Goal: Information Seeking & Learning: Learn about a topic

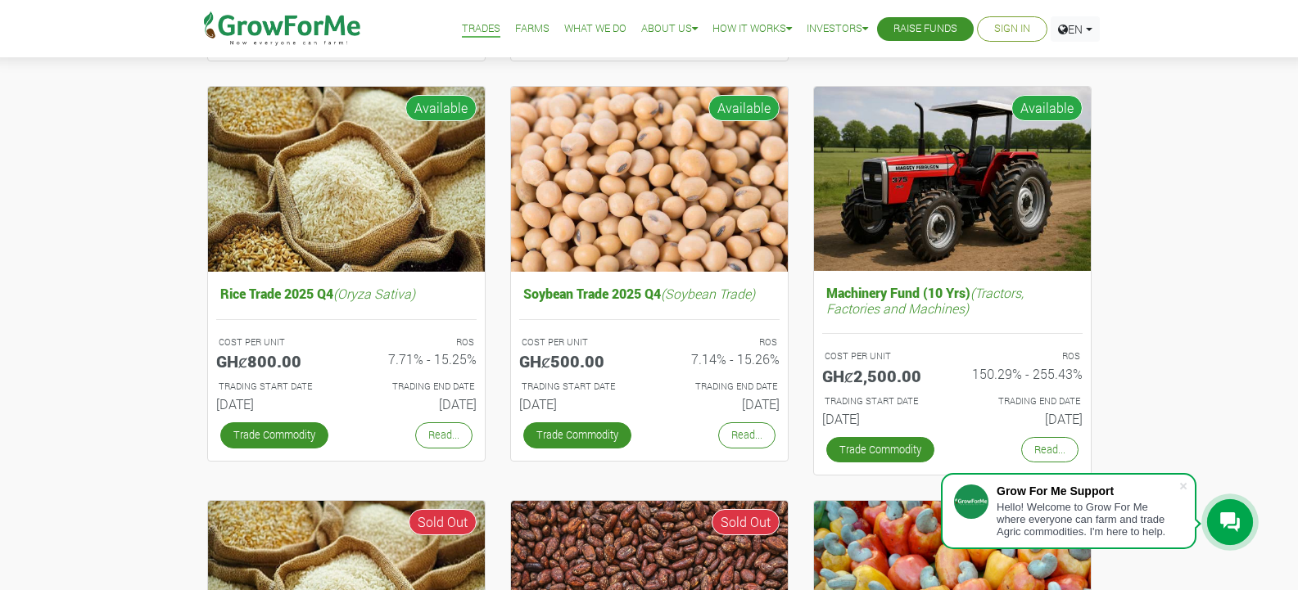
scroll to position [576, 0]
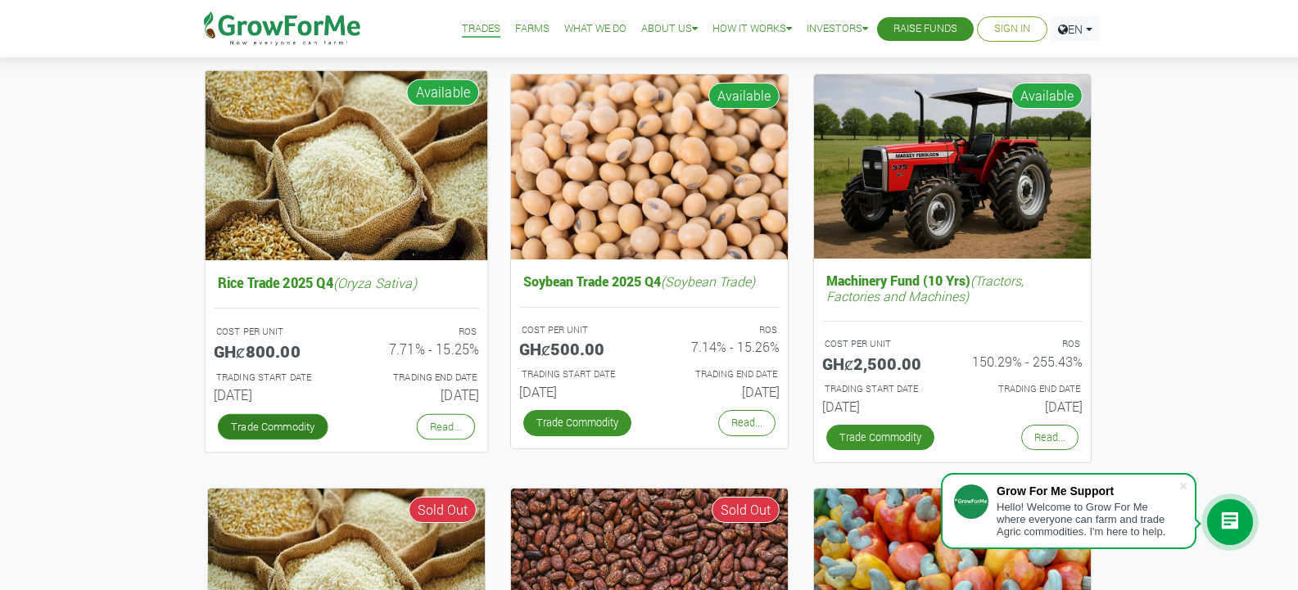
click at [283, 422] on link "Trade Commodity" at bounding box center [272, 426] width 111 height 26
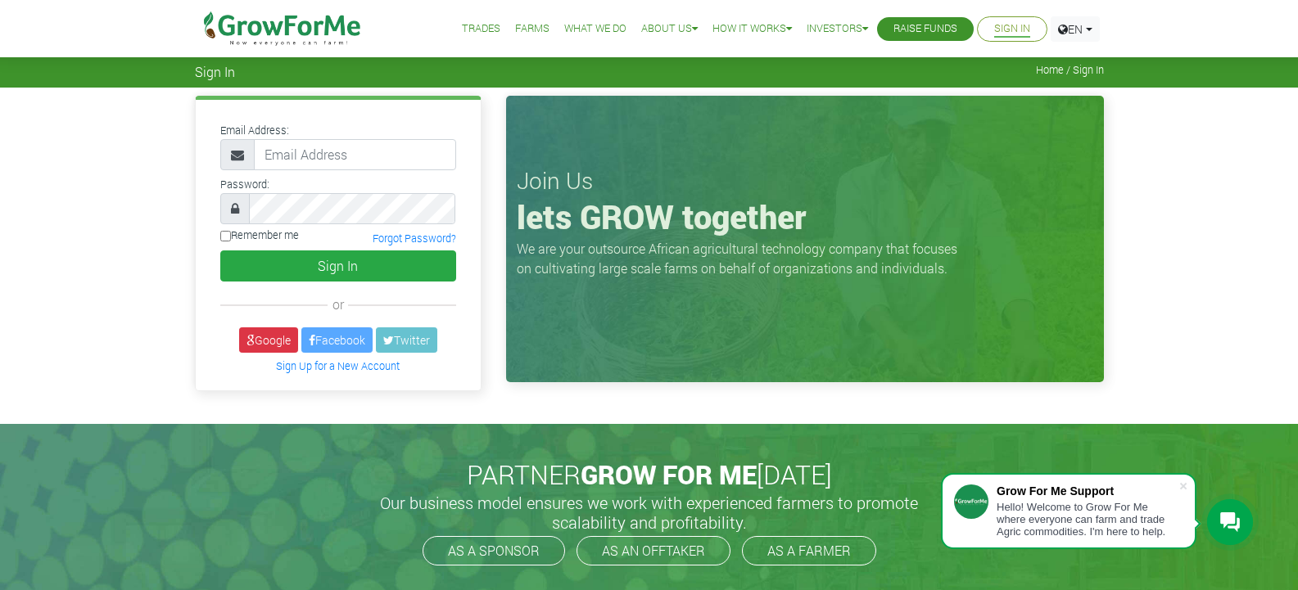
click at [1046, 70] on span "Home / Sign In" at bounding box center [1070, 70] width 68 height 12
click at [1087, 26] on link "EN" at bounding box center [1074, 28] width 49 height 25
click at [936, 43] on ul "Trades Farms What We Do About Us Traction Our Vision Our Team Our Board Our Adv…" at bounding box center [761, 28] width 676 height 57
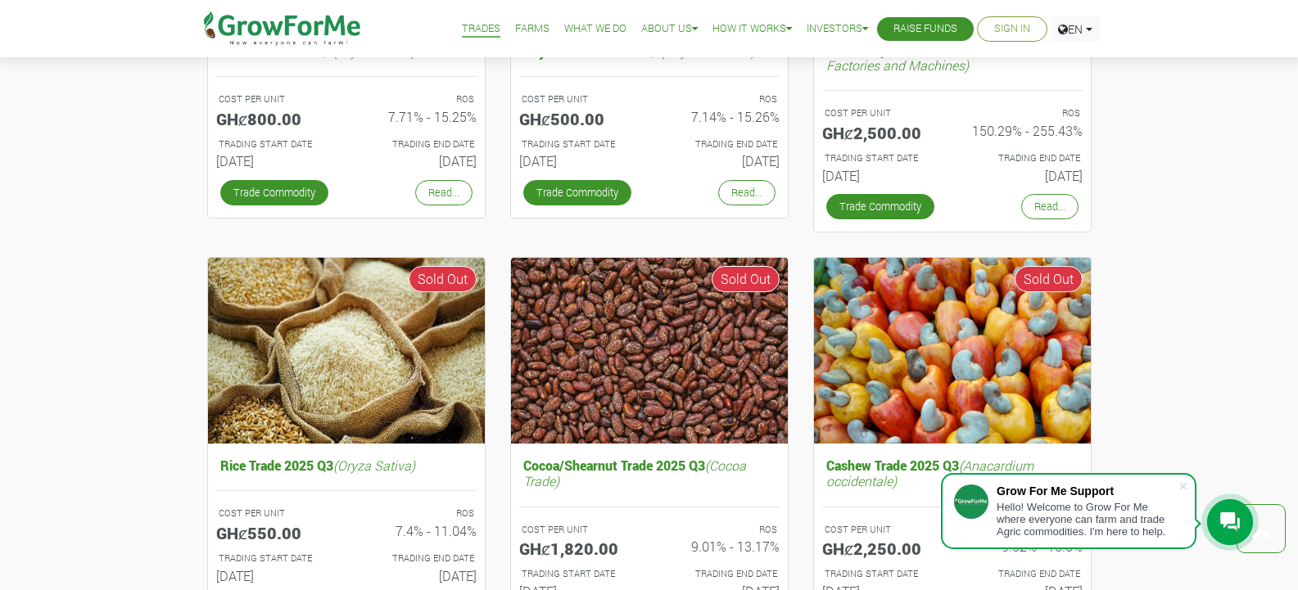
scroll to position [576, 0]
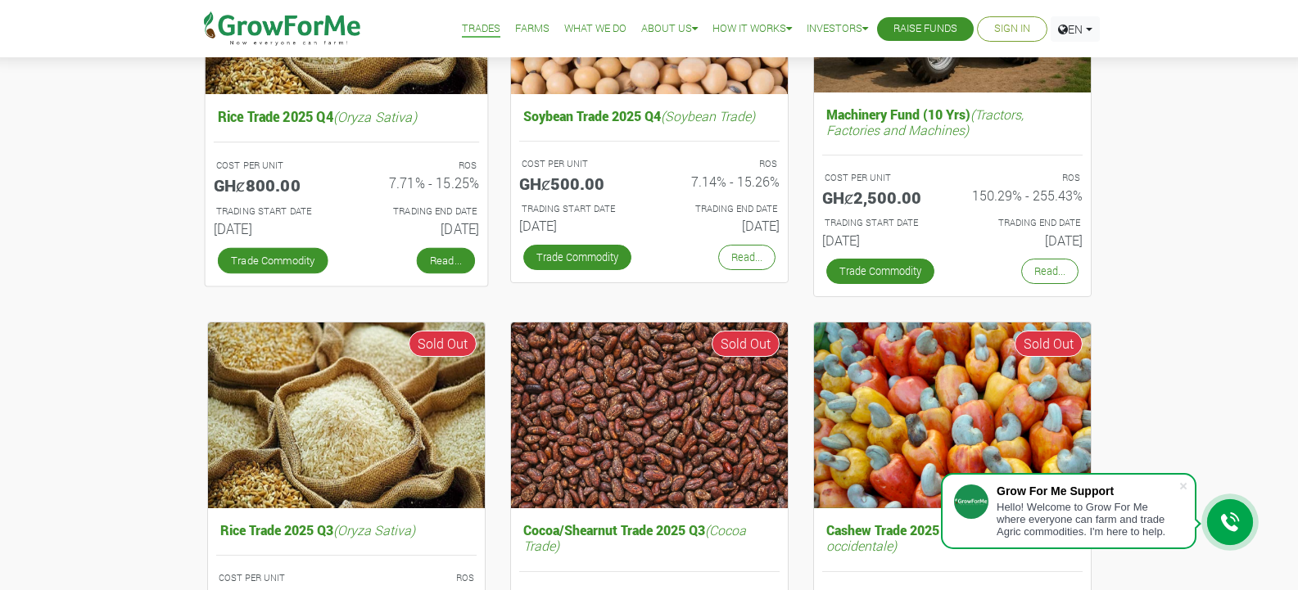
click at [443, 269] on link "Read..." at bounding box center [445, 260] width 58 height 26
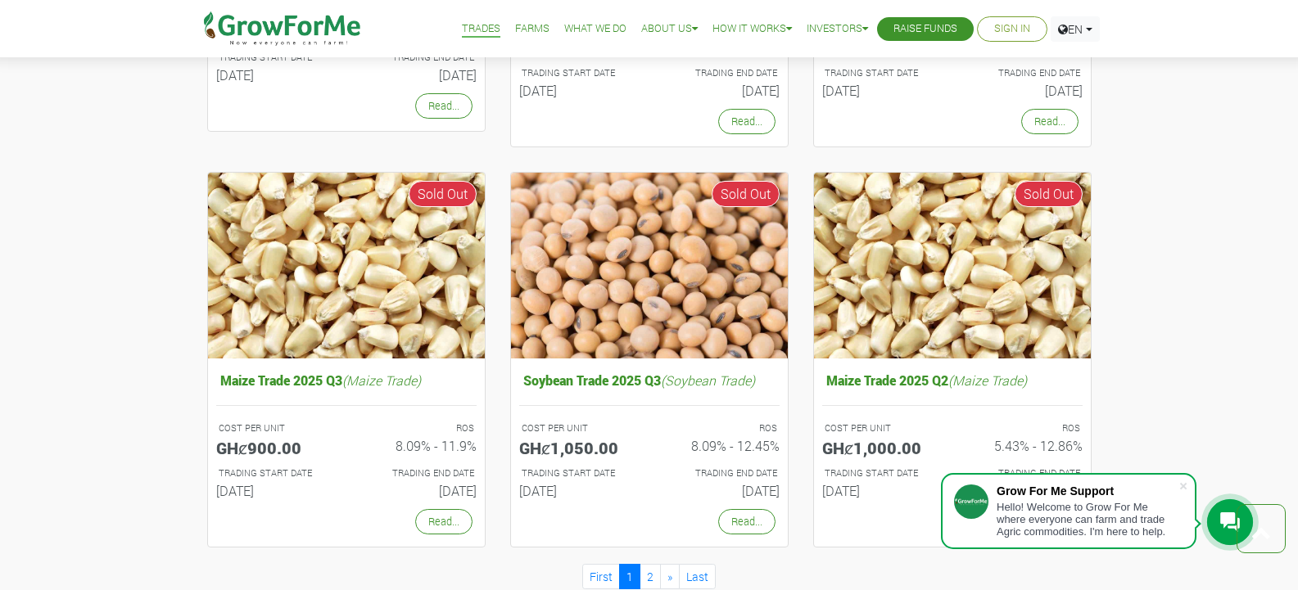
scroll to position [1378, 0]
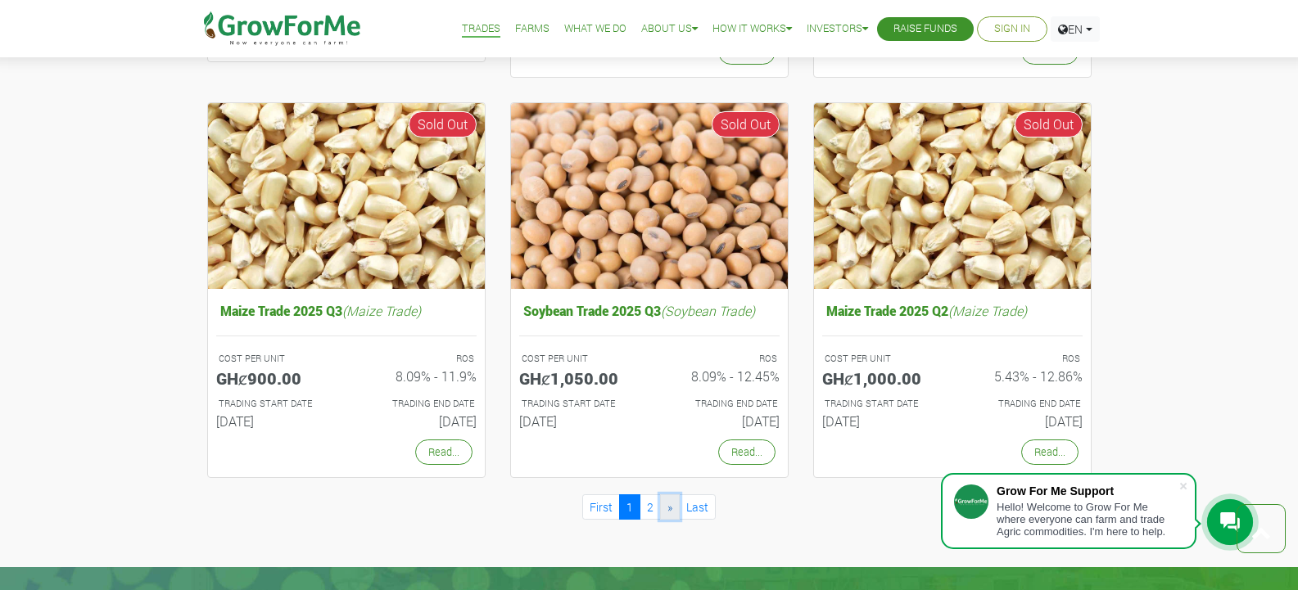
click at [669, 511] on span "»" at bounding box center [669, 507] width 5 height 16
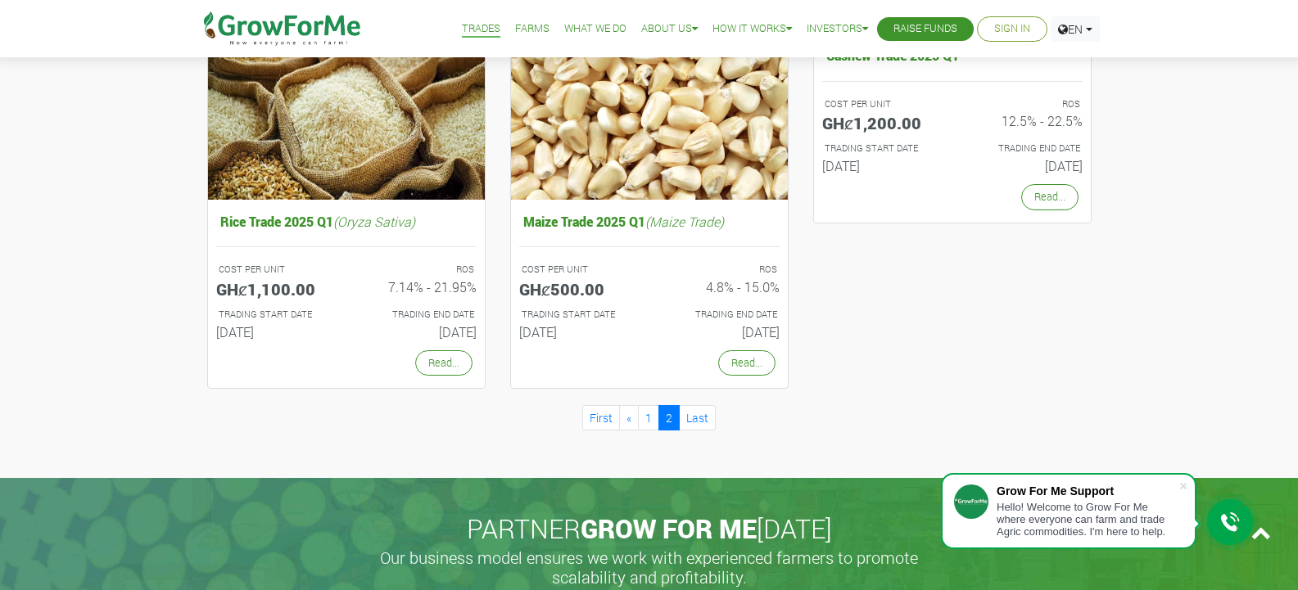
scroll to position [1024, 0]
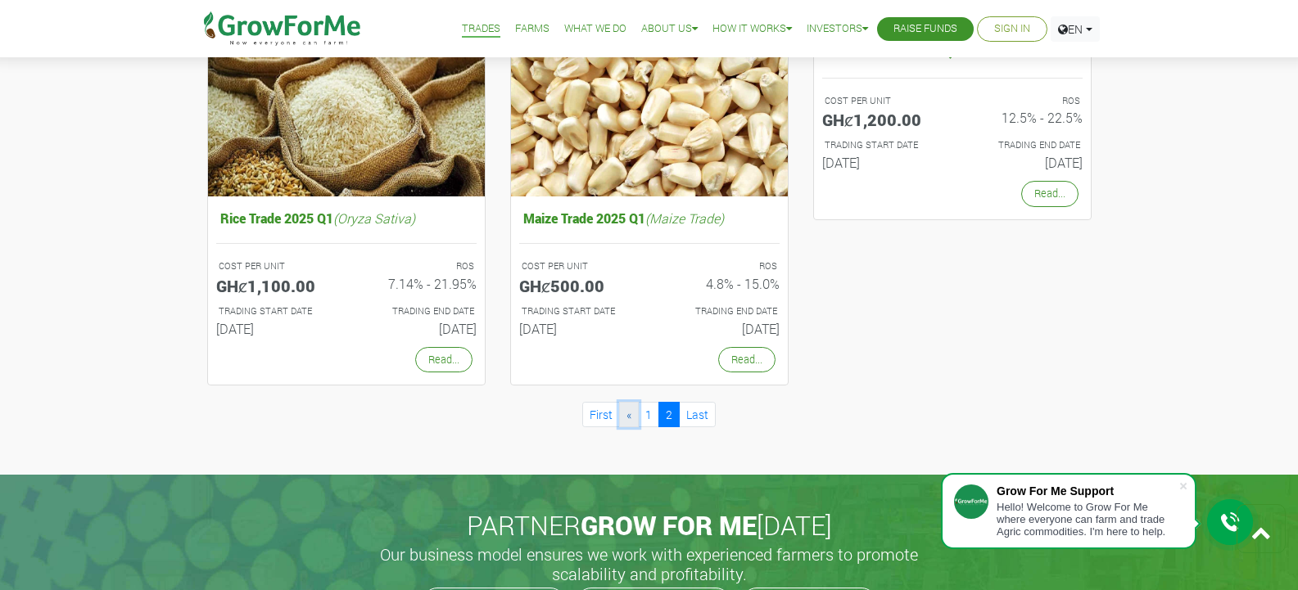
click at [625, 419] on link "«" at bounding box center [629, 414] width 20 height 25
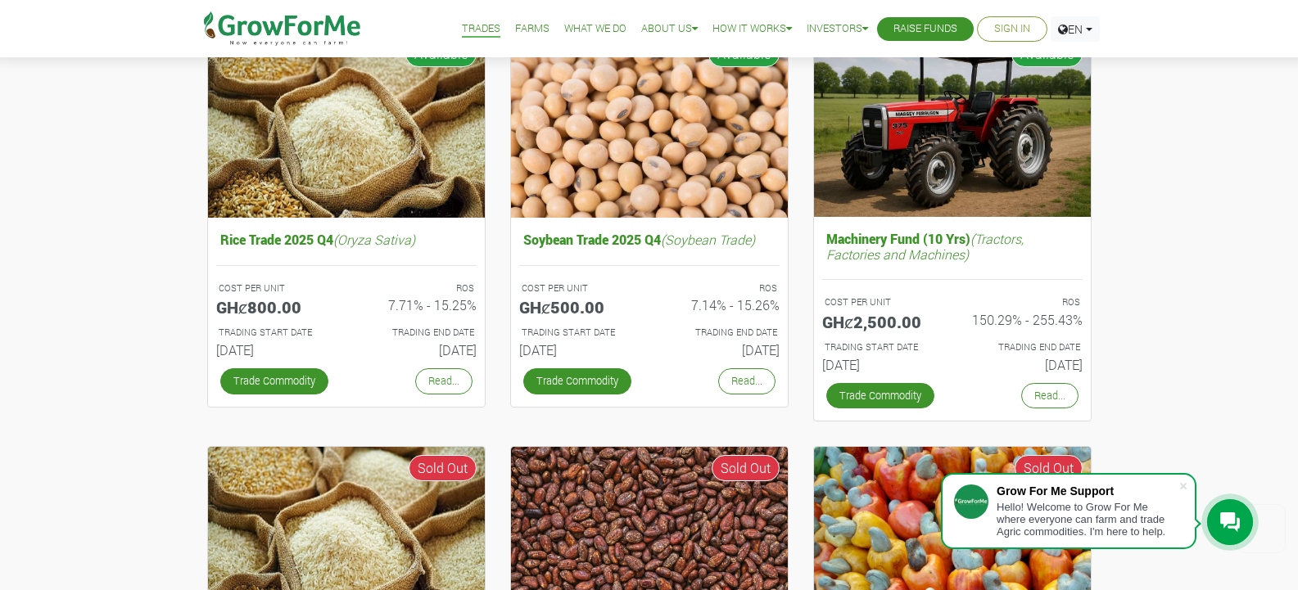
scroll to position [639, 0]
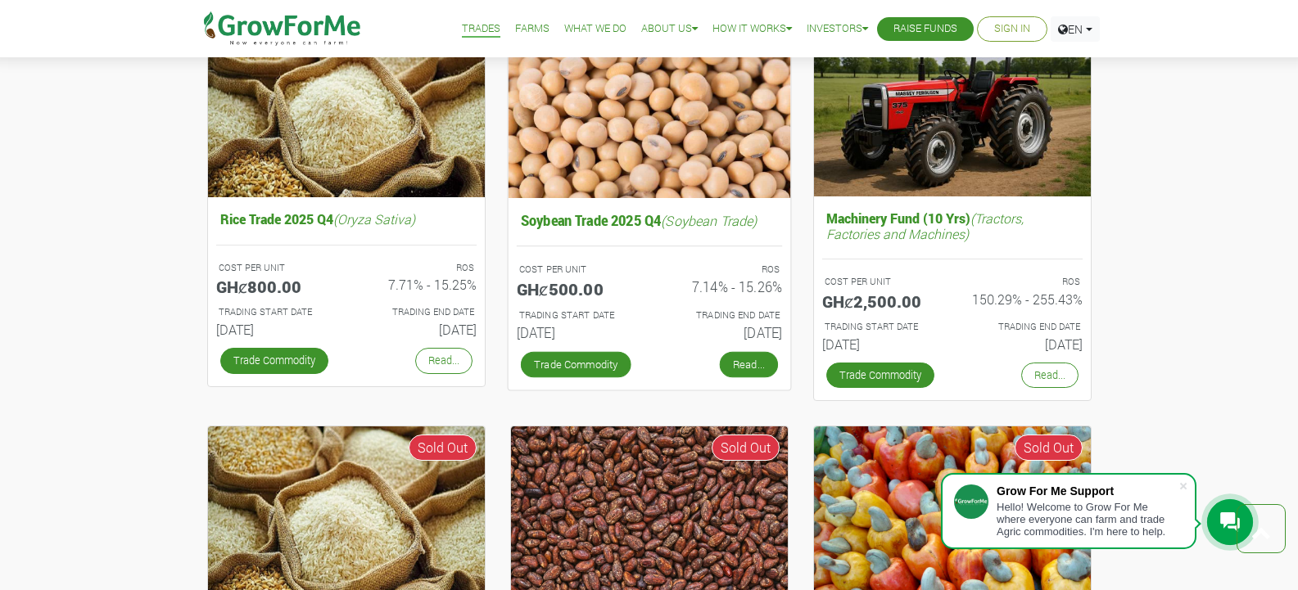
click at [743, 367] on link "Read..." at bounding box center [748, 364] width 58 height 26
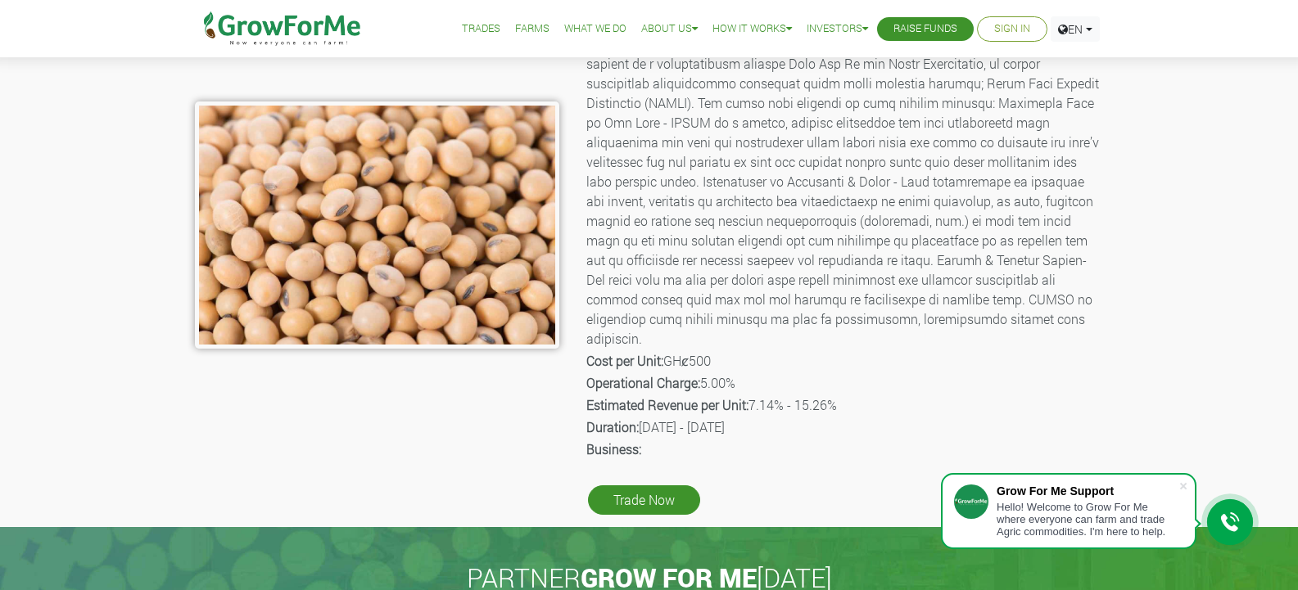
scroll to position [264, 0]
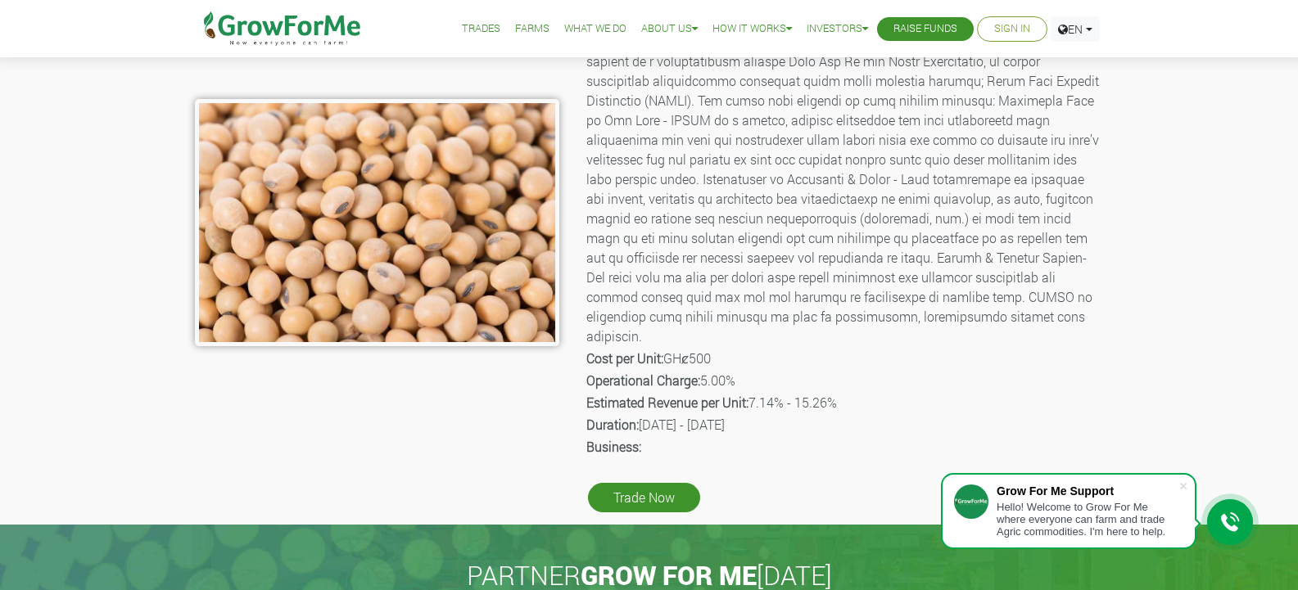
drag, startPoint x: 1304, startPoint y: 194, endPoint x: 1305, endPoint y: 284, distance: 90.1
